Goal: Book appointment/travel/reservation

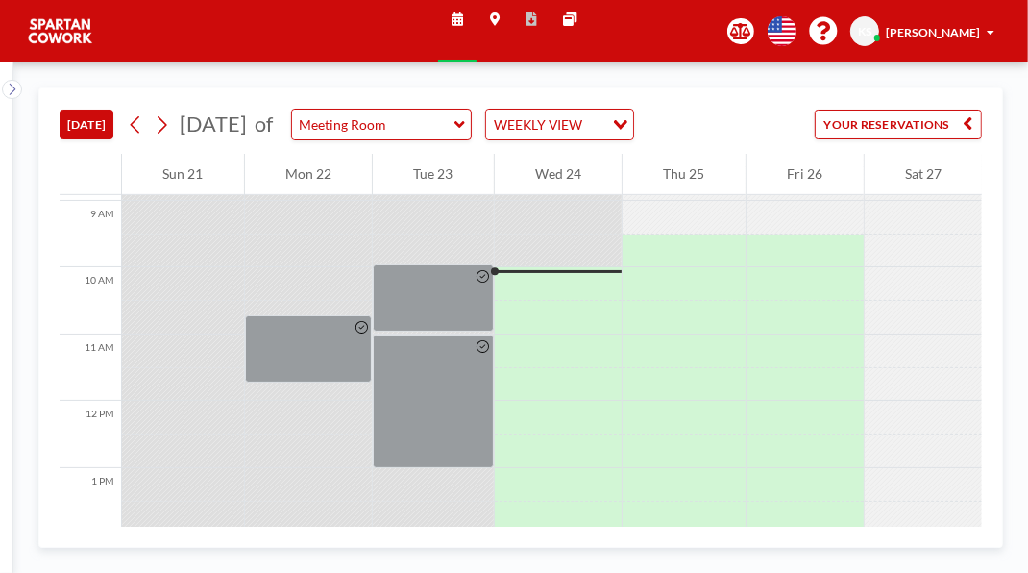
scroll to position [684, 0]
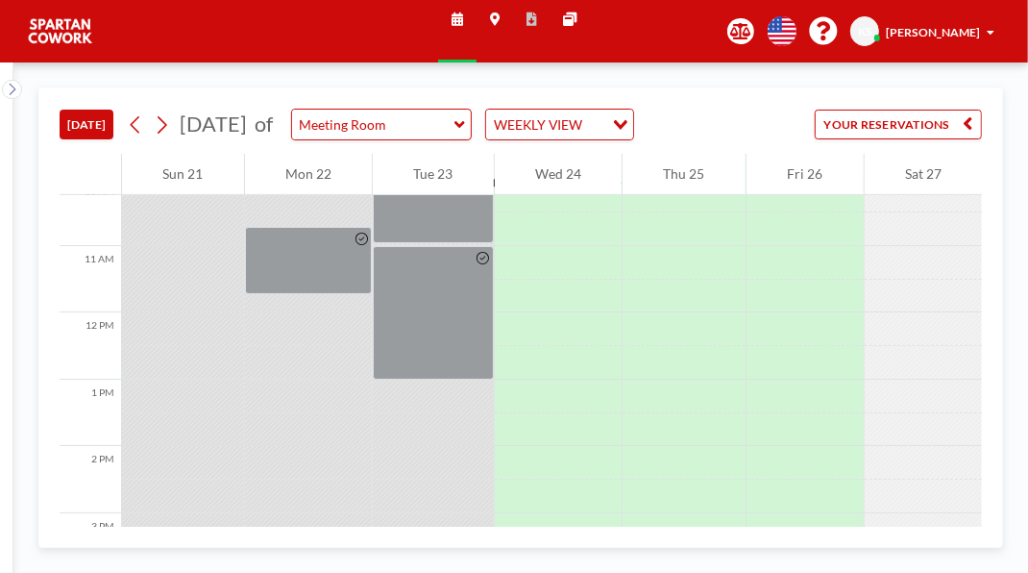
click at [819, 313] on div at bounding box center [805, 297] width 117 height 34
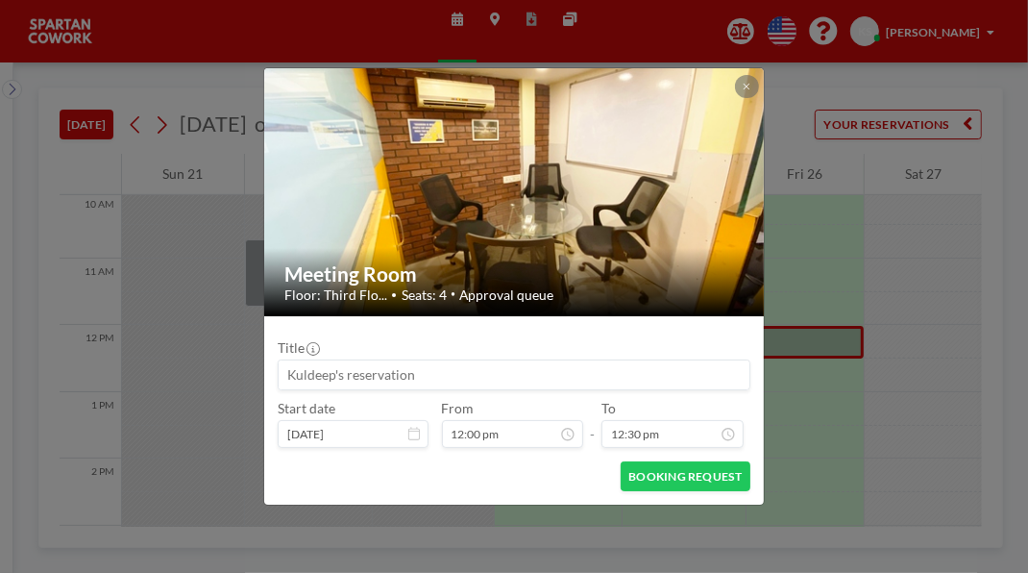
scroll to position [668, 0]
click at [740, 74] on img at bounding box center [514, 192] width 501 height 376
click at [758, 75] on div at bounding box center [746, 86] width 23 height 23
click at [751, 84] on icon at bounding box center [747, 87] width 7 height 7
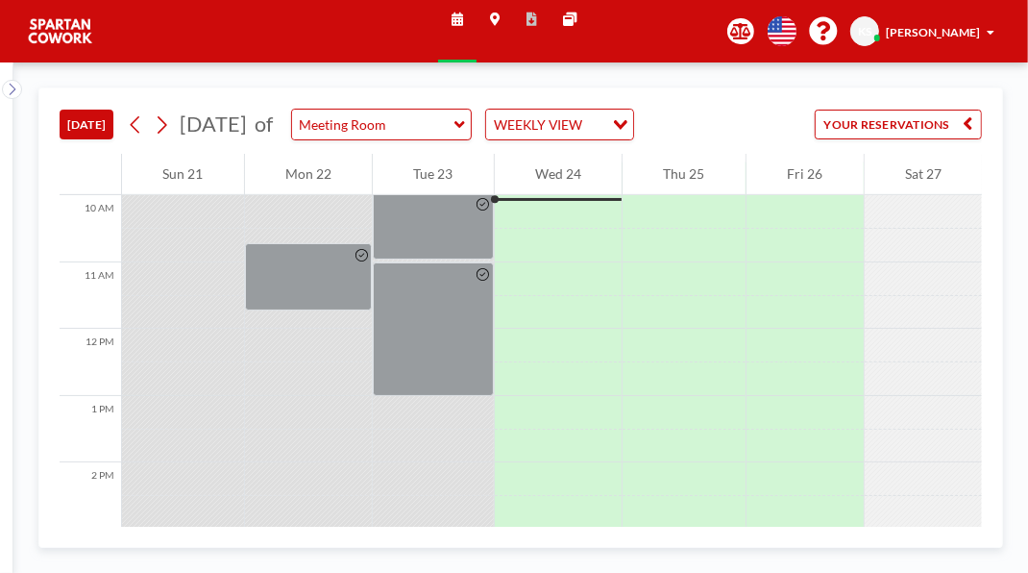
click at [996, 413] on div "[DATE] [DATE] of Meeting Room WEEKLY VIEW Loading... YOUR RESERVATIONS 12 AM 1 …" at bounding box center [520, 317] width 965 height 460
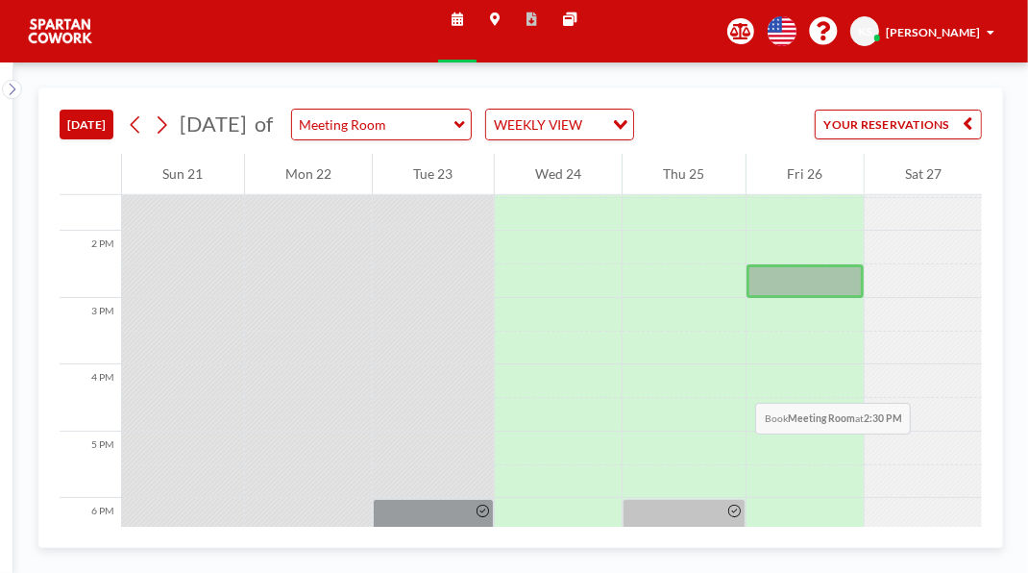
scroll to position [902, 0]
click at [830, 362] on div at bounding box center [805, 346] width 117 height 34
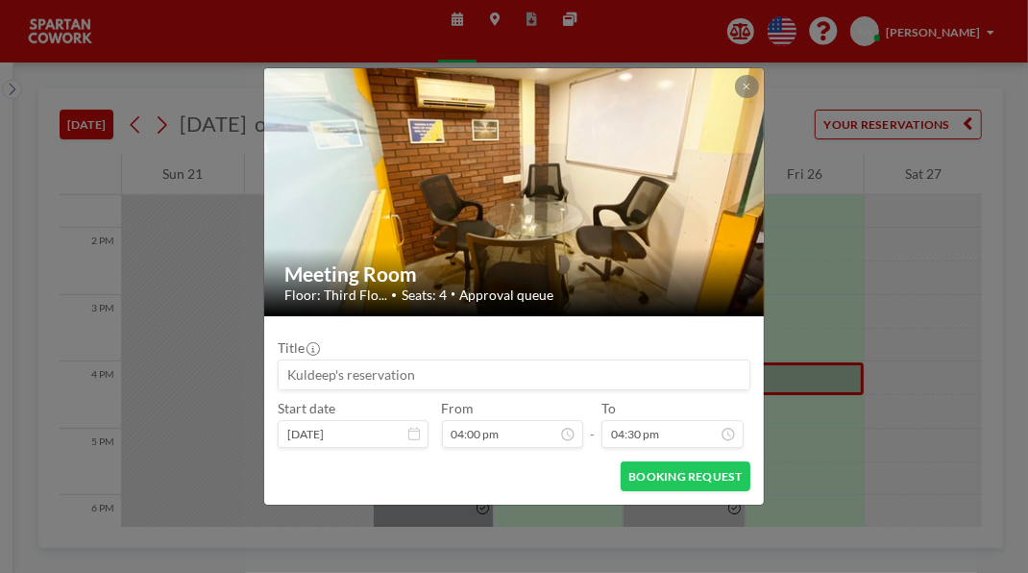
click at [838, 448] on div "Meeting Room Floor: Third Flo... • Seats: 4 • Approval queue Title Start date […" at bounding box center [514, 286] width 1028 height 573
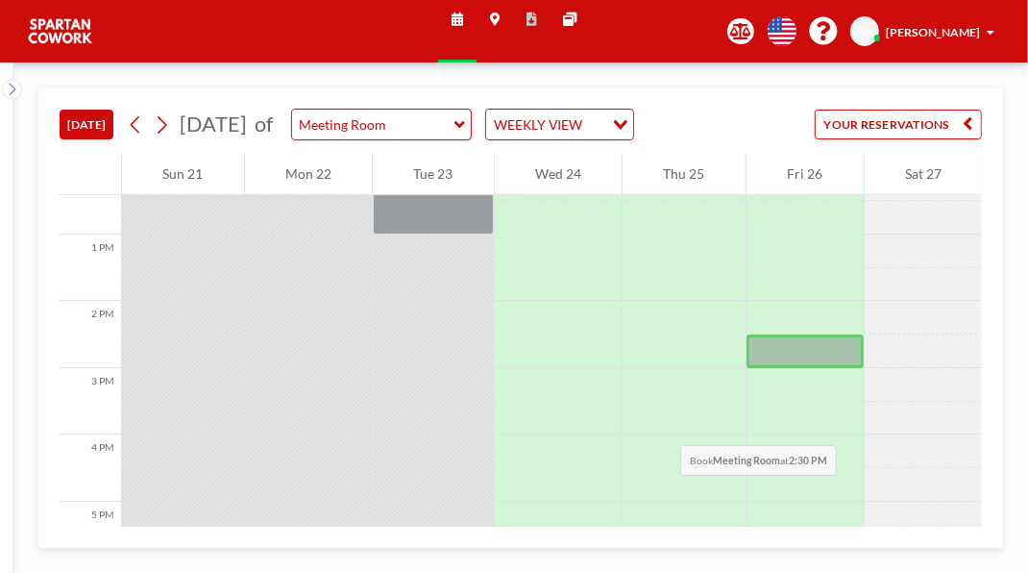
scroll to position [791, 0]
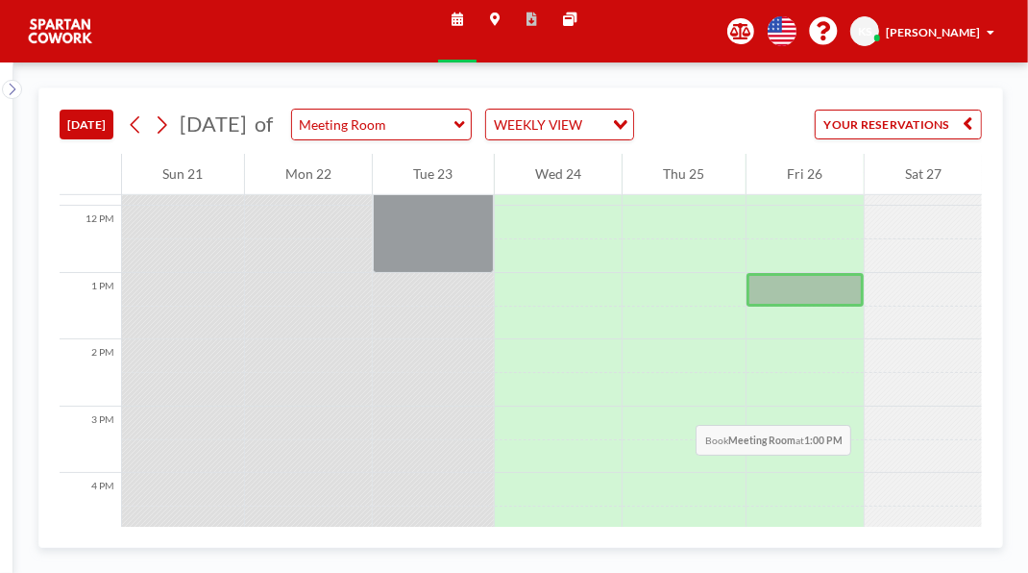
click at [927, 307] on div at bounding box center [924, 290] width 118 height 34
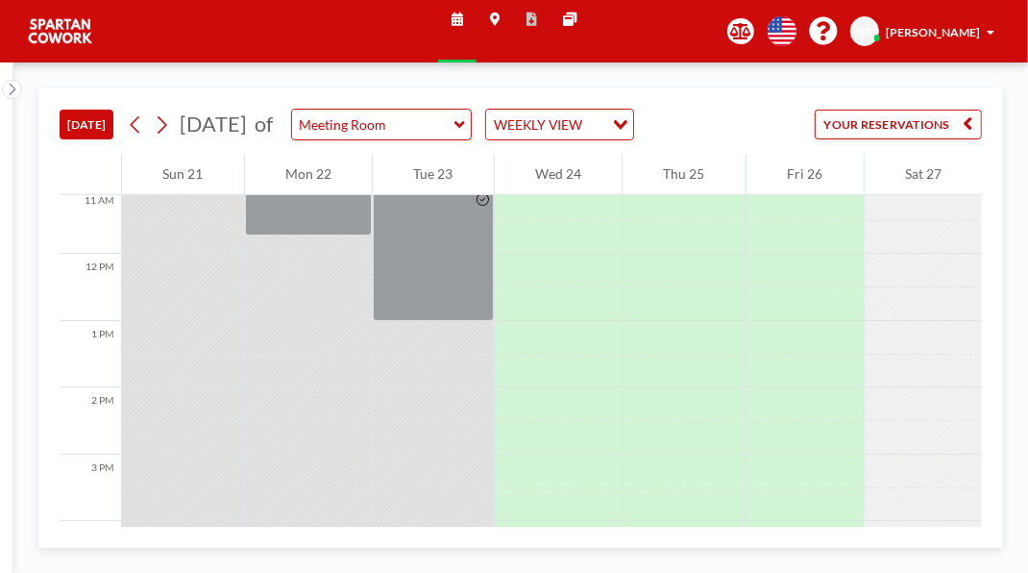
scroll to position [715, 0]
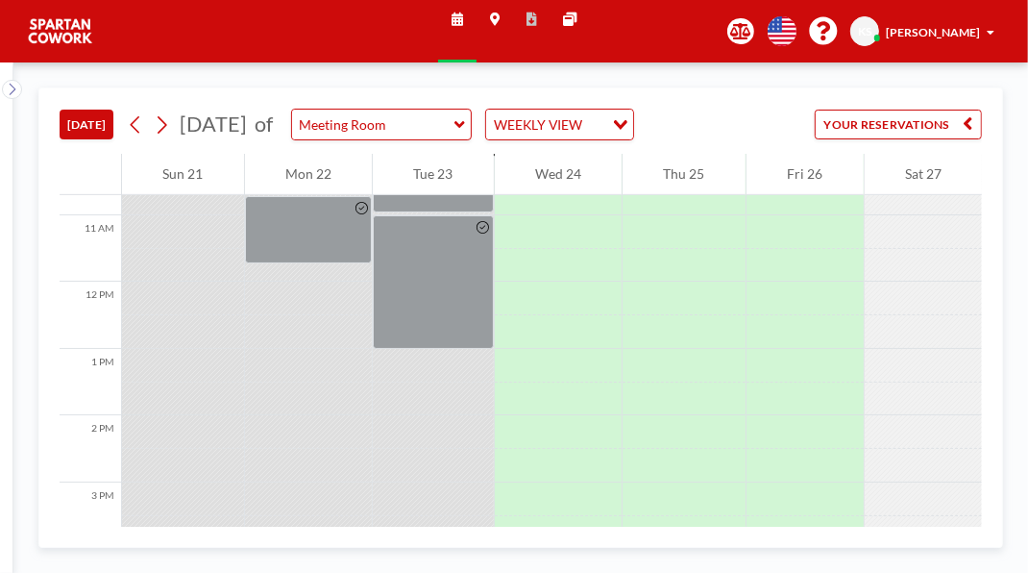
click at [929, 315] on div at bounding box center [924, 299] width 118 height 34
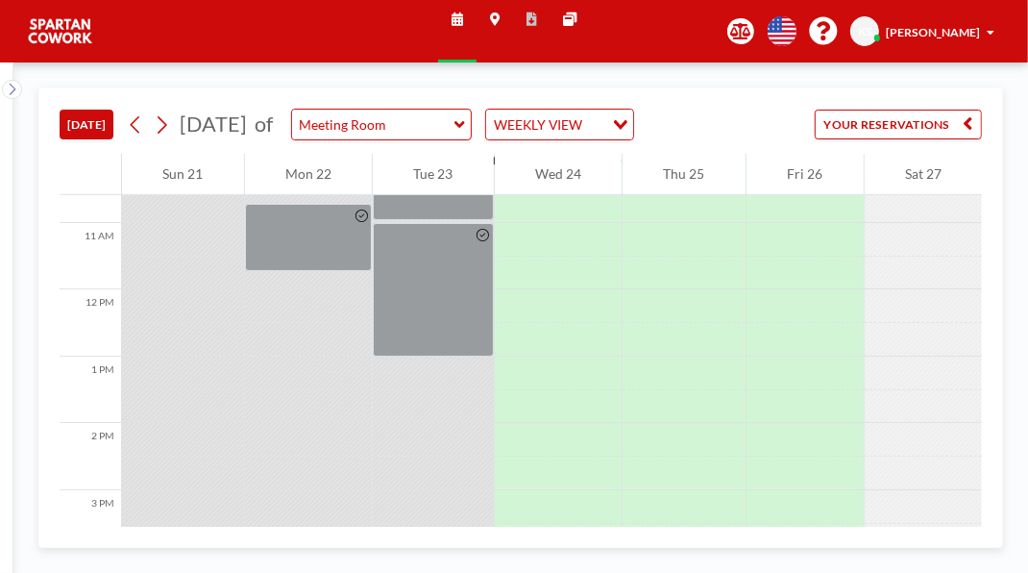
click at [931, 323] on div at bounding box center [924, 306] width 118 height 34
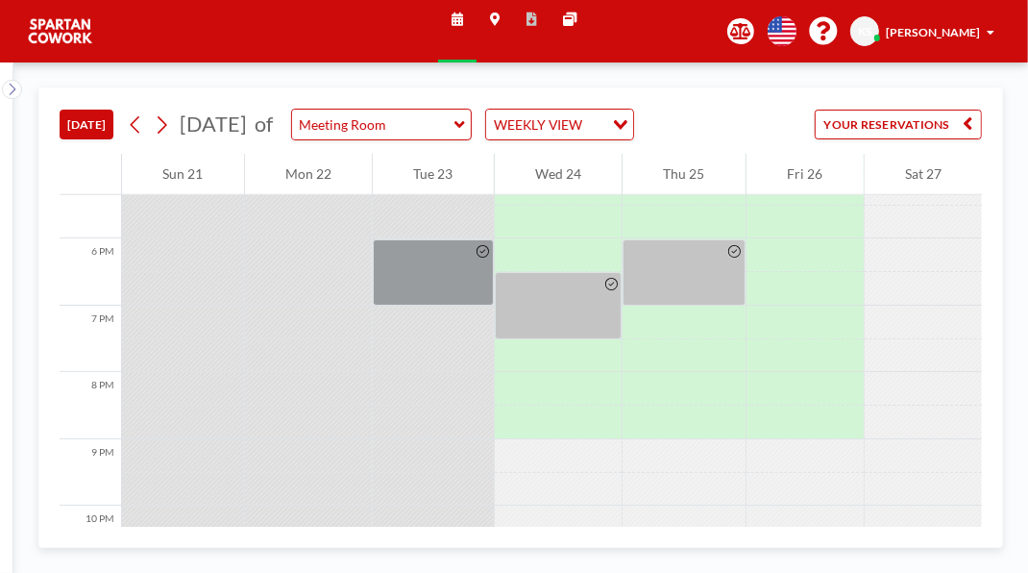
scroll to position [1217, 0]
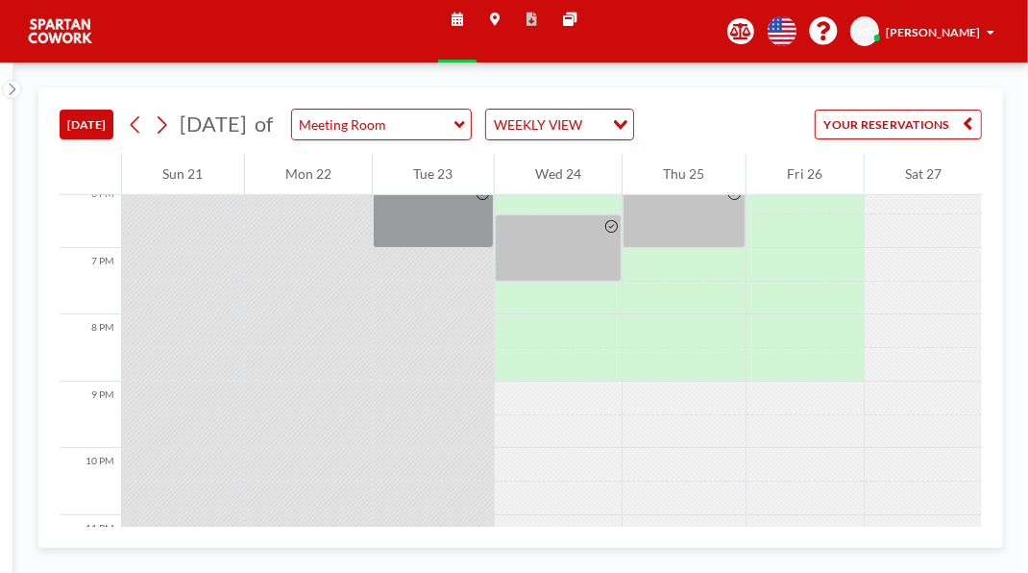
click at [937, 148] on div at bounding box center [924, 131] width 118 height 34
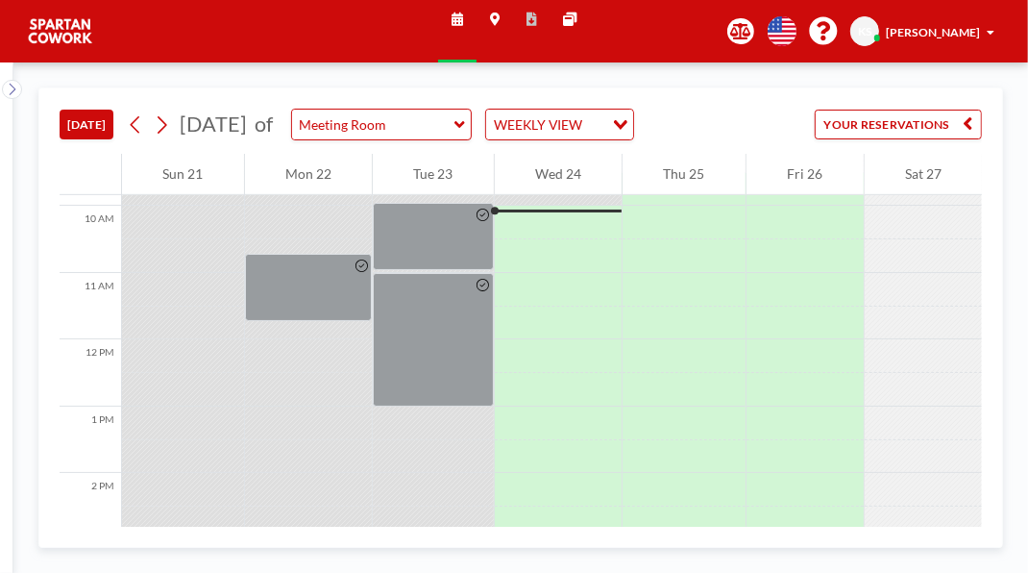
scroll to position [657, 0]
click at [460, 270] on div at bounding box center [433, 236] width 121 height 67
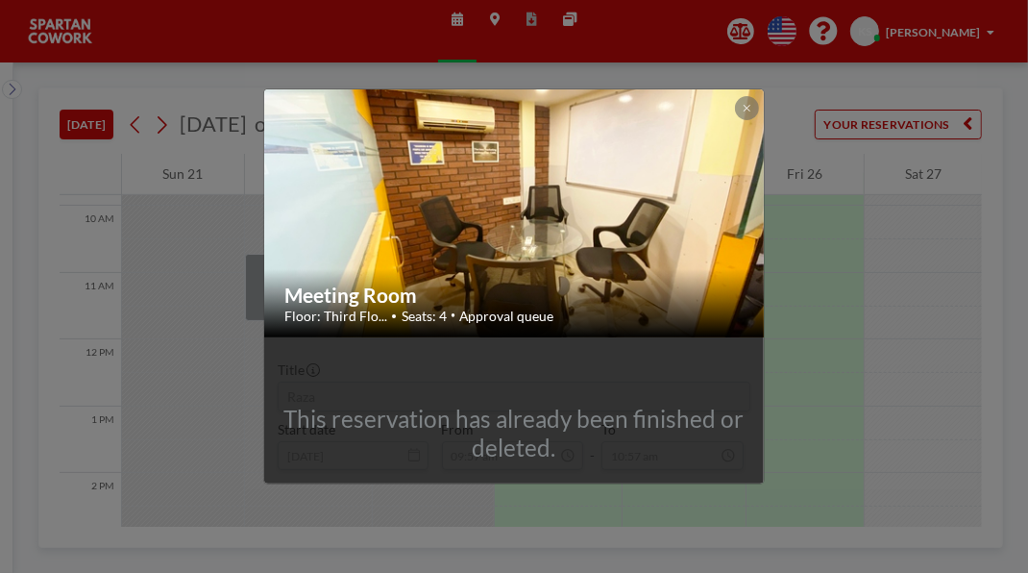
click at [758, 96] on button at bounding box center [746, 107] width 23 height 23
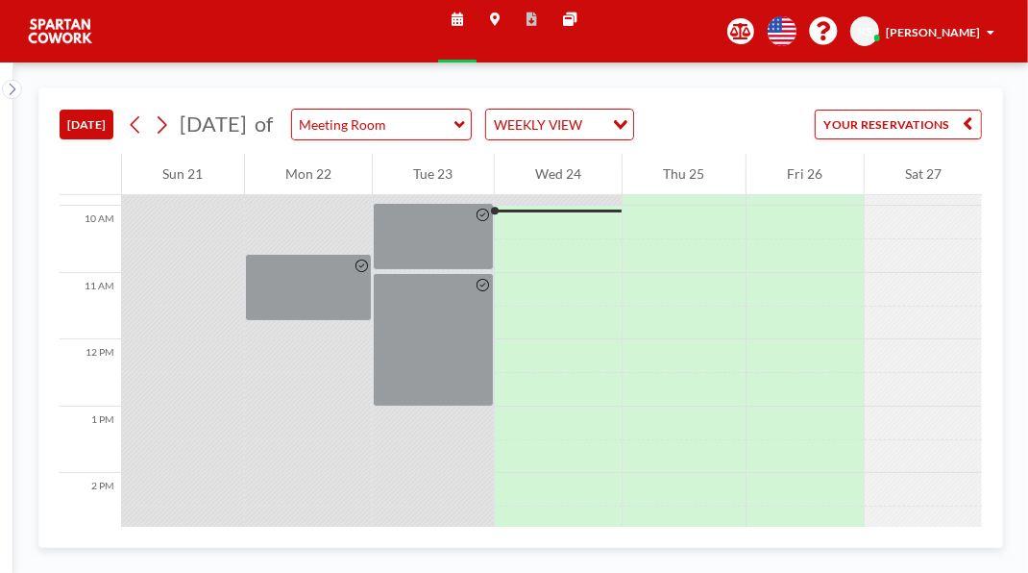
click at [105, 137] on button "[DATE]" at bounding box center [87, 125] width 54 height 30
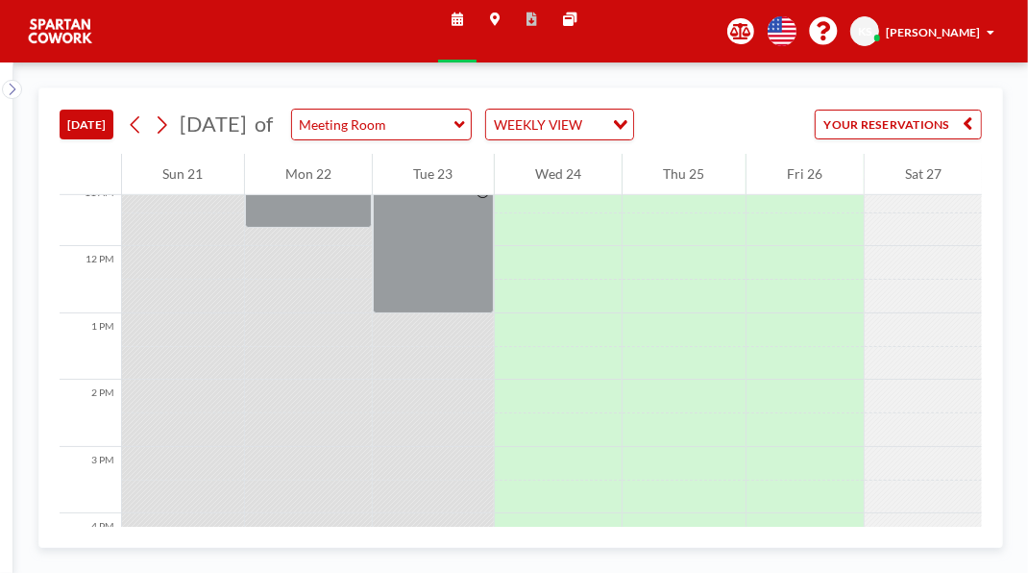
scroll to position [750, 0]
click at [335, 229] on div at bounding box center [309, 194] width 128 height 67
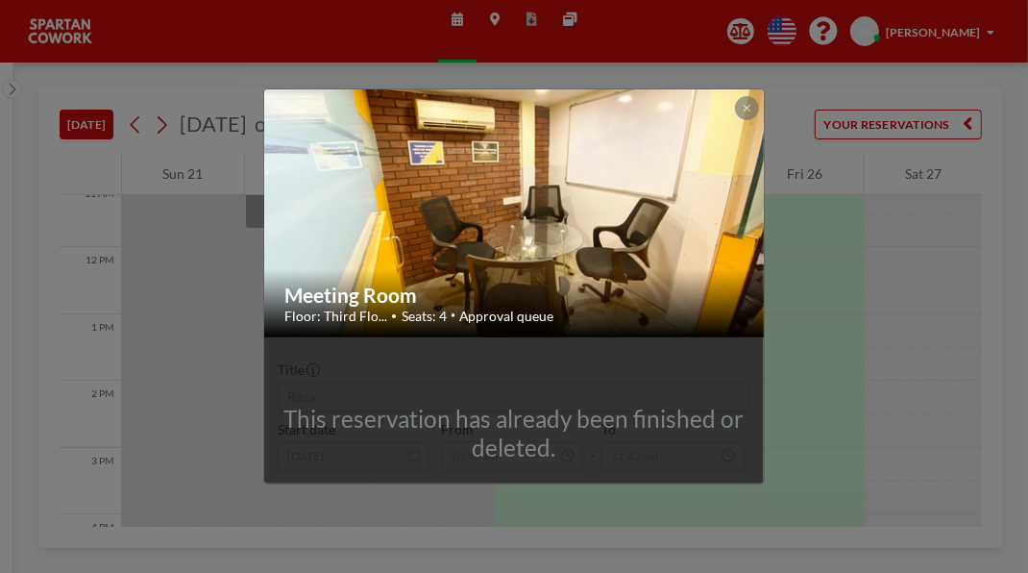
click at [758, 96] on button at bounding box center [746, 107] width 23 height 23
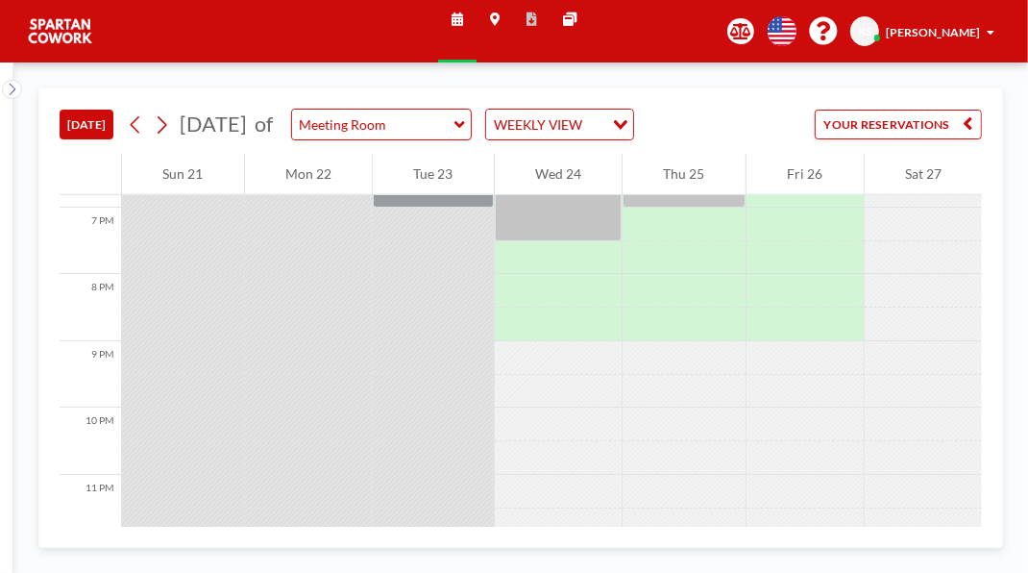
scroll to position [1259, 0]
click at [457, 207] on div at bounding box center [433, 172] width 121 height 67
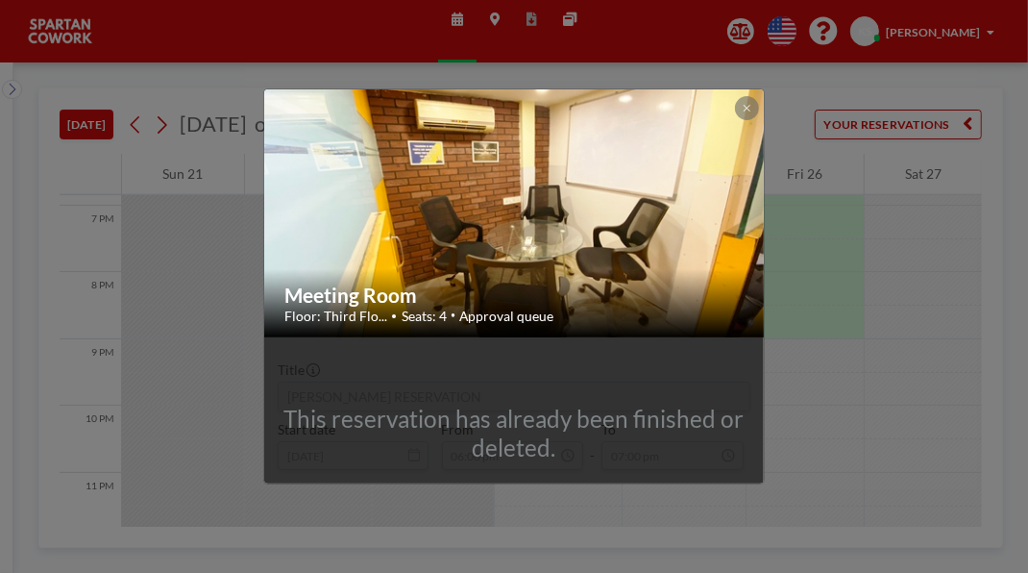
click at [751, 105] on icon at bounding box center [747, 108] width 7 height 7
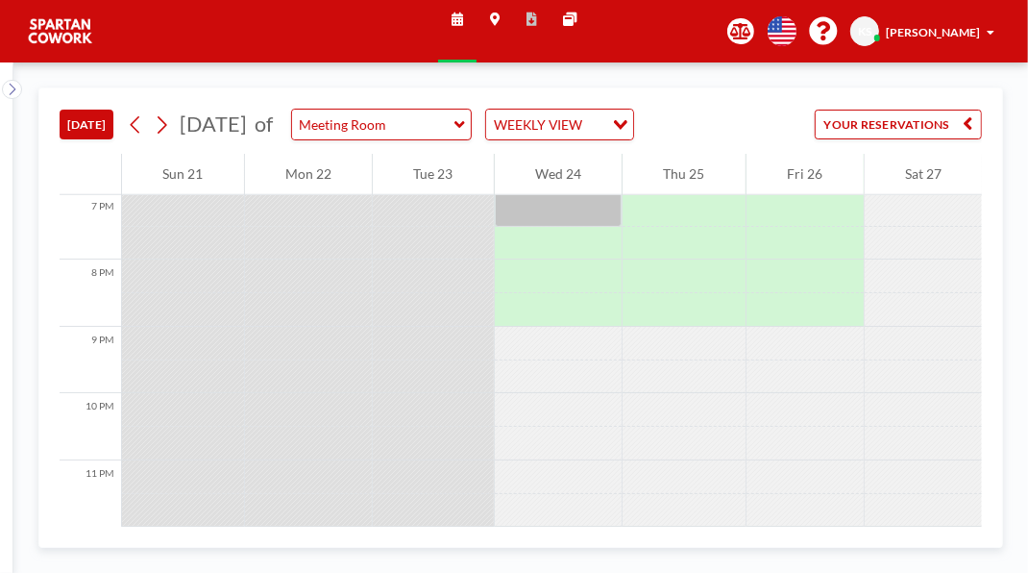
scroll to position [1338, 0]
click at [702, 194] on div at bounding box center [684, 160] width 123 height 67
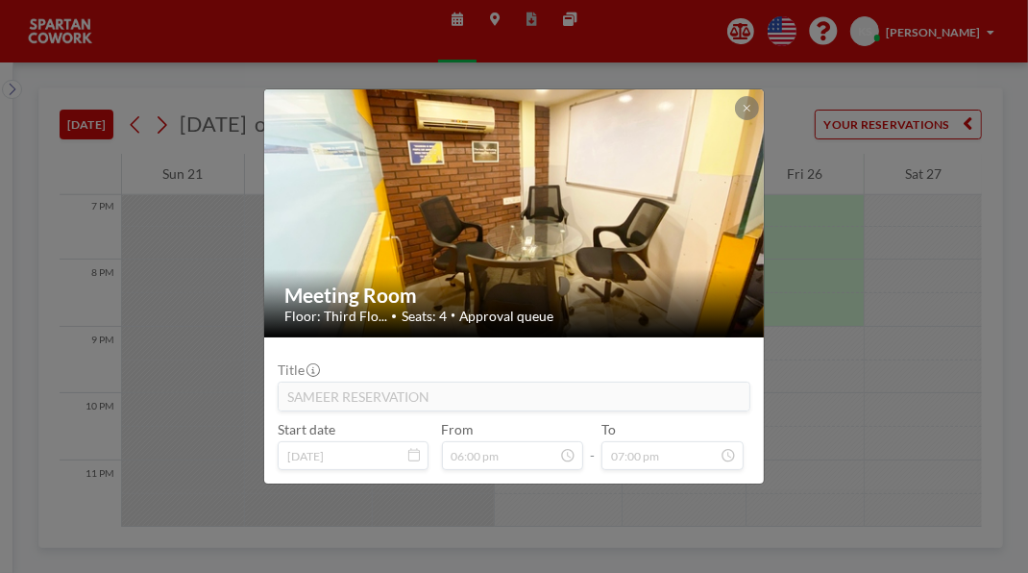
click at [758, 96] on button at bounding box center [746, 107] width 23 height 23
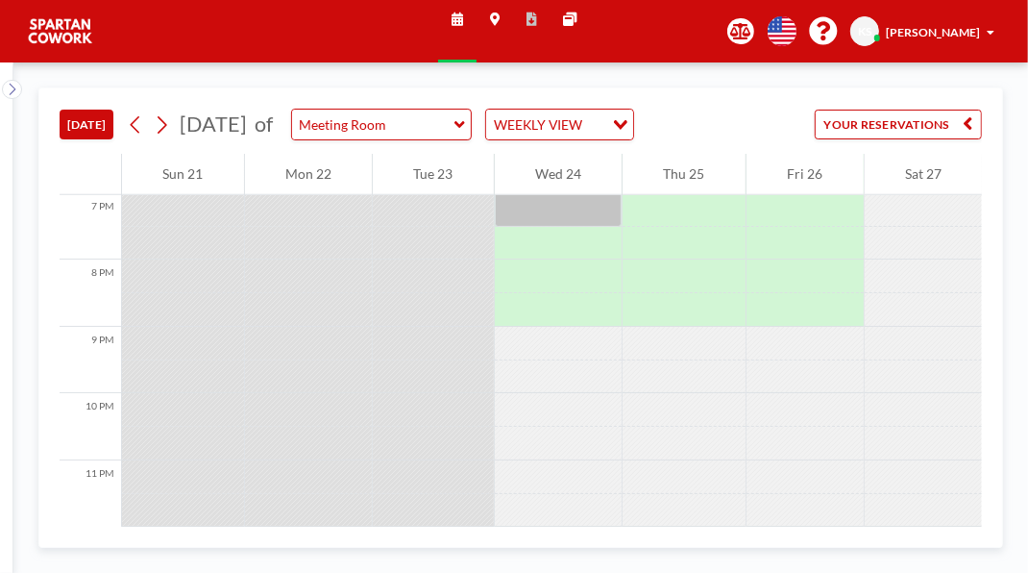
click at [714, 194] on div at bounding box center [684, 160] width 123 height 67
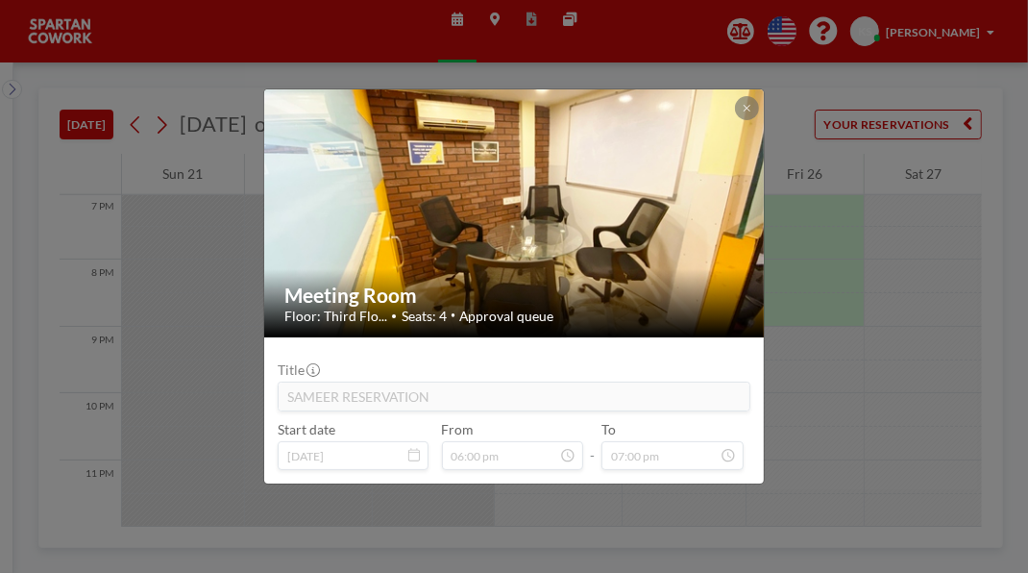
click at [751, 105] on icon at bounding box center [747, 108] width 7 height 7
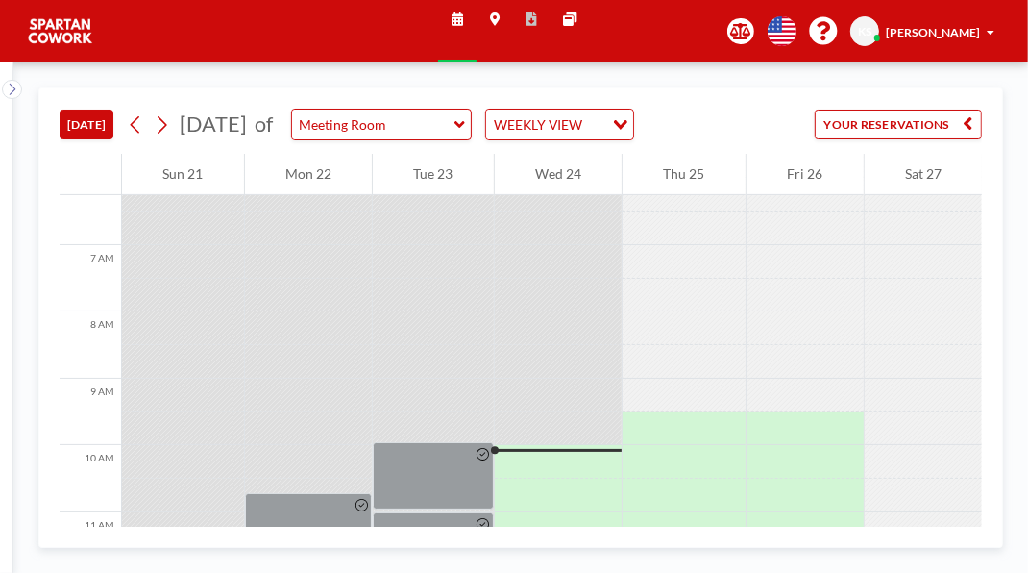
scroll to position [0, 0]
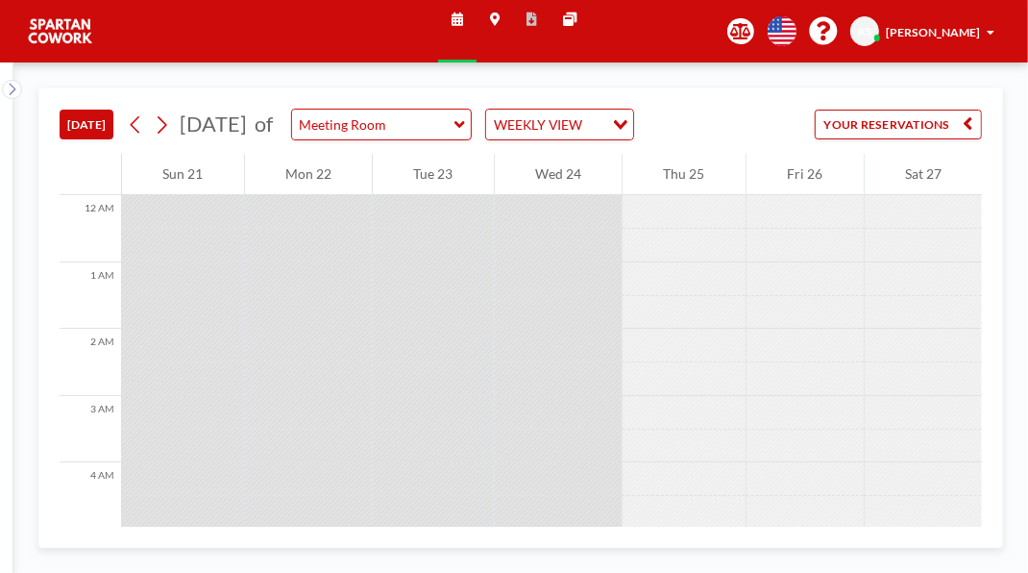
click at [579, 195] on div "Wed 24" at bounding box center [559, 174] width 128 height 41
click at [563, 195] on div "Wed 24" at bounding box center [559, 174] width 128 height 41
click at [569, 195] on div "Wed 24" at bounding box center [559, 174] width 128 height 41
